Goal: Use online tool/utility: Utilize a website feature to perform a specific function

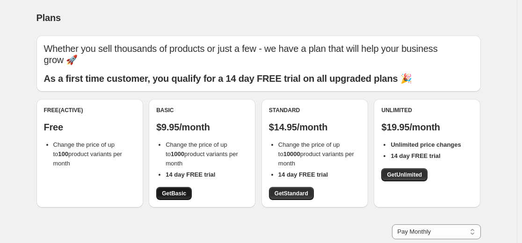
click at [177, 195] on span "Get Basic" at bounding box center [174, 193] width 24 height 7
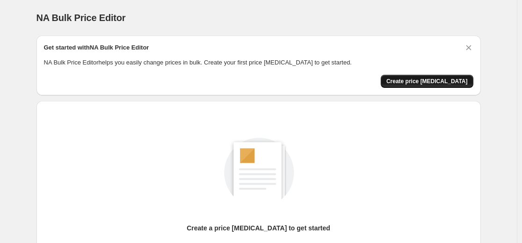
click at [443, 86] on button "Create price [MEDICAL_DATA]" at bounding box center [427, 81] width 93 height 13
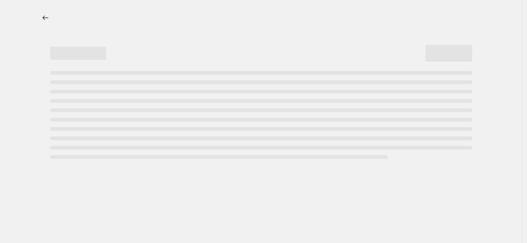
select select "percentage"
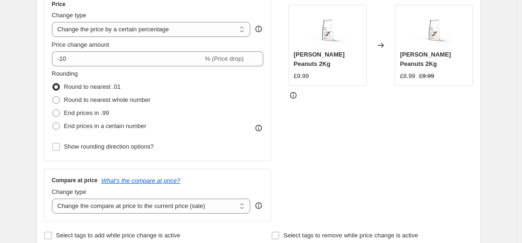
scroll to position [140, 0]
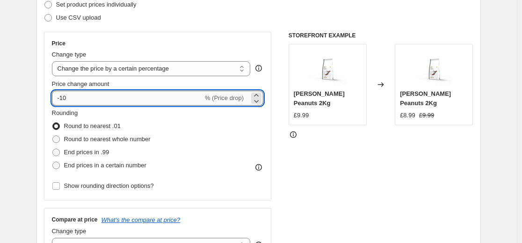
click at [135, 103] on input "-10" at bounding box center [127, 98] width 151 height 15
type input "-1"
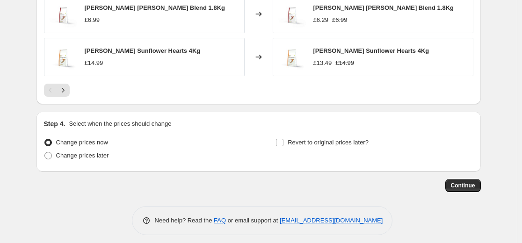
scroll to position [692, 0]
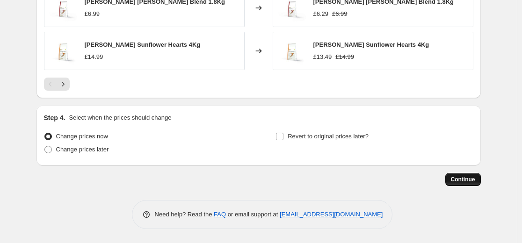
type input "-50"
click at [458, 179] on span "Continue" at bounding box center [463, 179] width 24 height 7
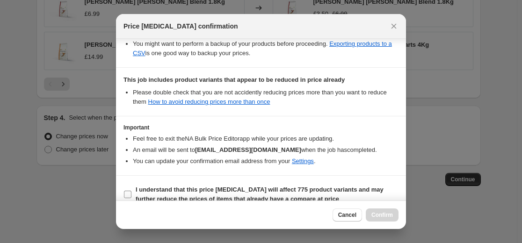
scroll to position [202, 0]
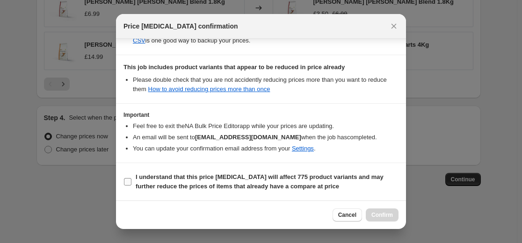
click at [204, 182] on b "I understand that this price change job will affect 775 product variants and ma…" at bounding box center [260, 182] width 248 height 16
click at [131, 182] on input "I understand that this price change job will affect 775 product variants and ma…" at bounding box center [127, 181] width 7 height 7
checkbox input "true"
click at [389, 213] on span "Confirm" at bounding box center [382, 214] width 22 height 7
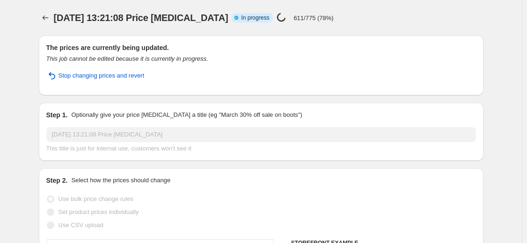
select select "percentage"
